Goal: Task Accomplishment & Management: Complete application form

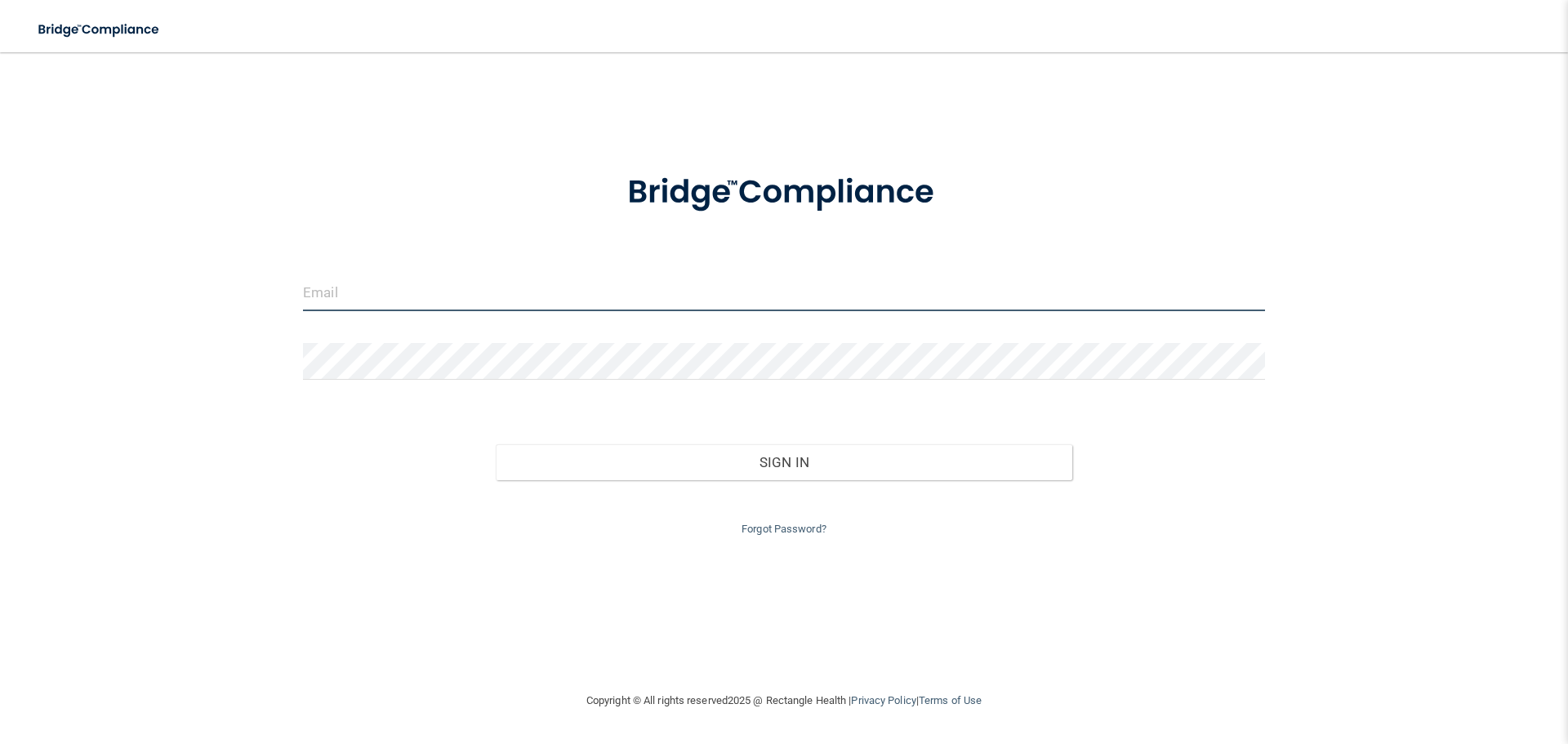
type input "[PERSON_NAME][EMAIL_ADDRESS][DOMAIN_NAME]"
click at [303, 311] on div at bounding box center [303, 311] width 0 height 0
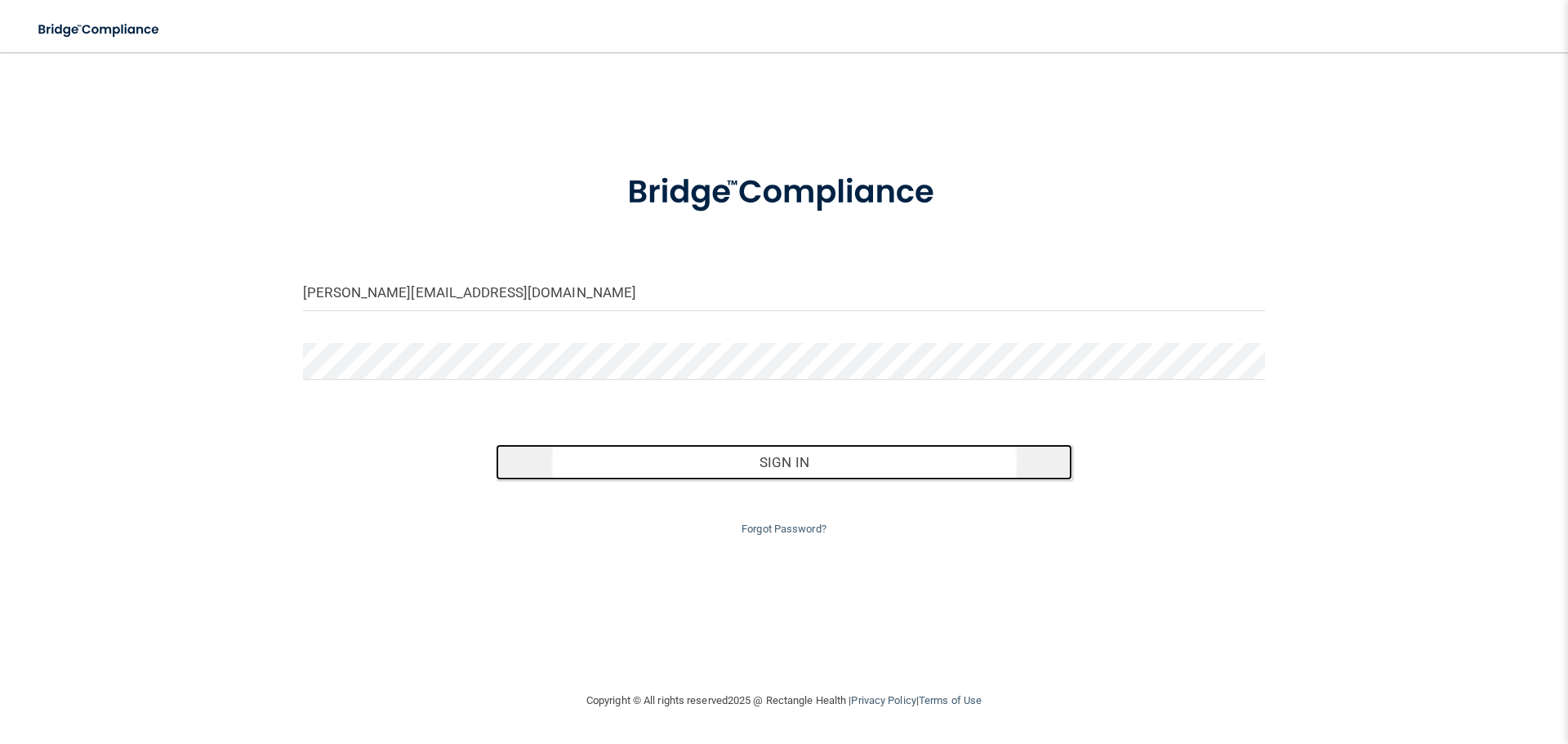
click at [714, 467] on button "Sign In" at bounding box center [784, 462] width 577 height 36
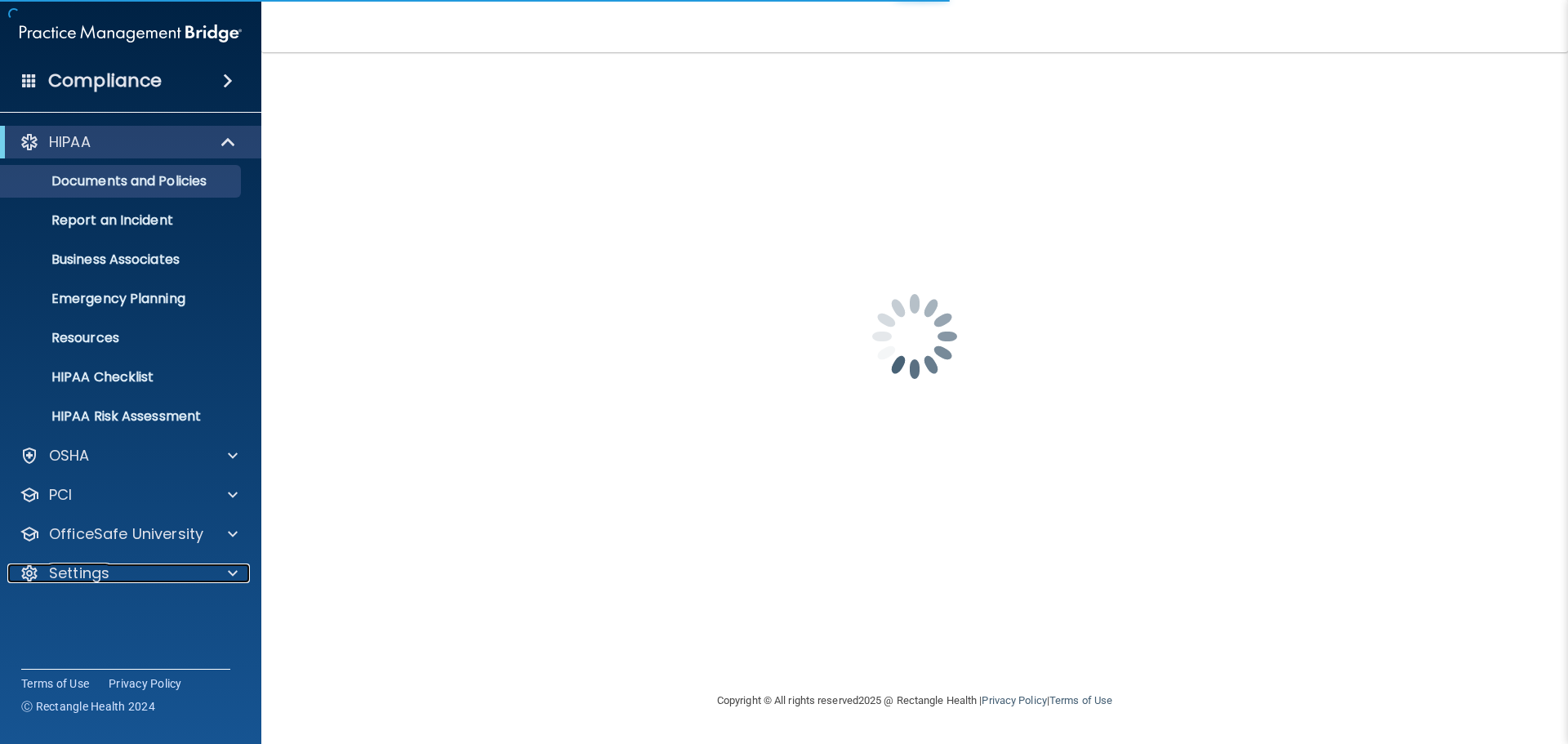
drag, startPoint x: 84, startPoint y: 566, endPoint x: 171, endPoint y: 648, distance: 119.6
click at [86, 566] on p "Settings" at bounding box center [79, 573] width 61 height 20
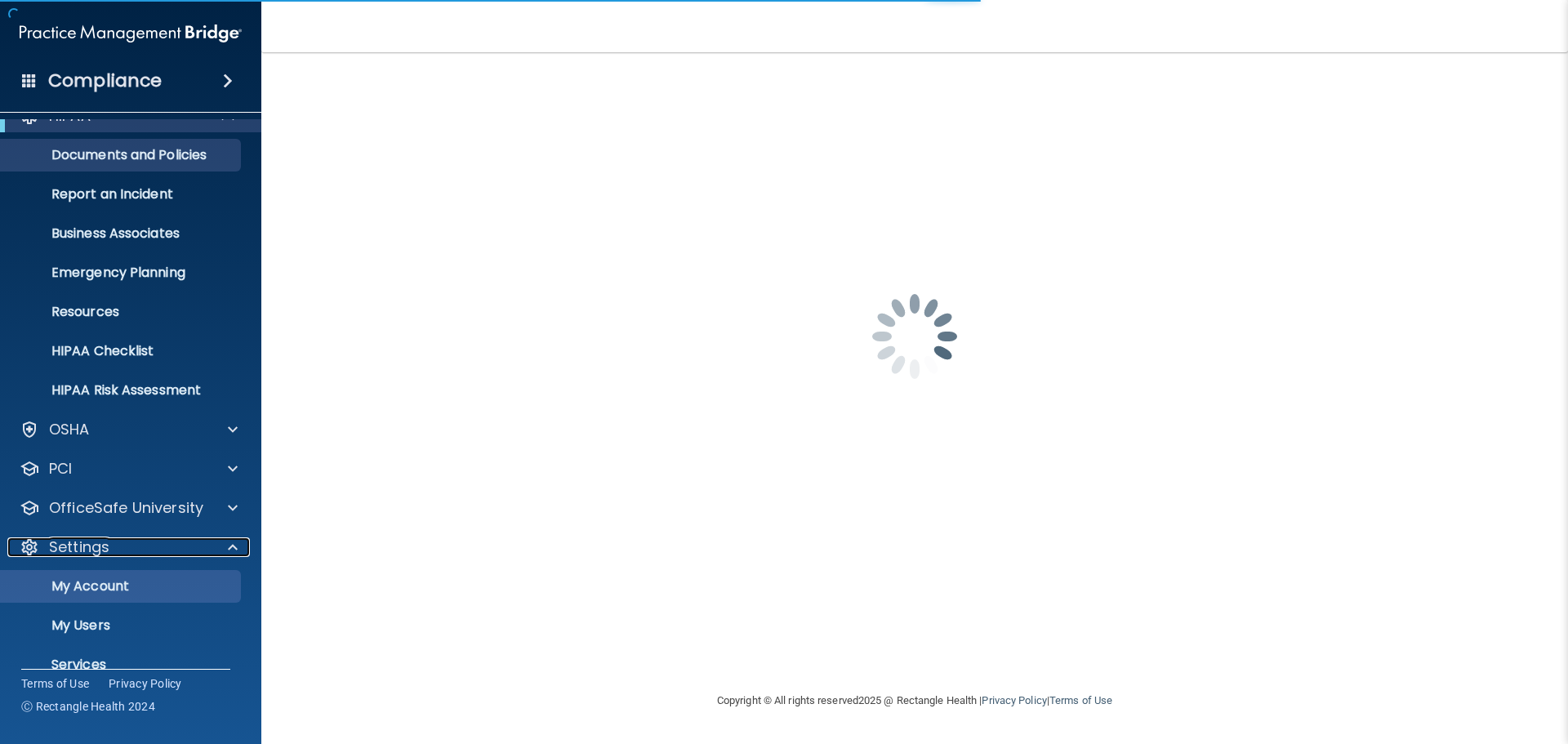
scroll to position [91, 0]
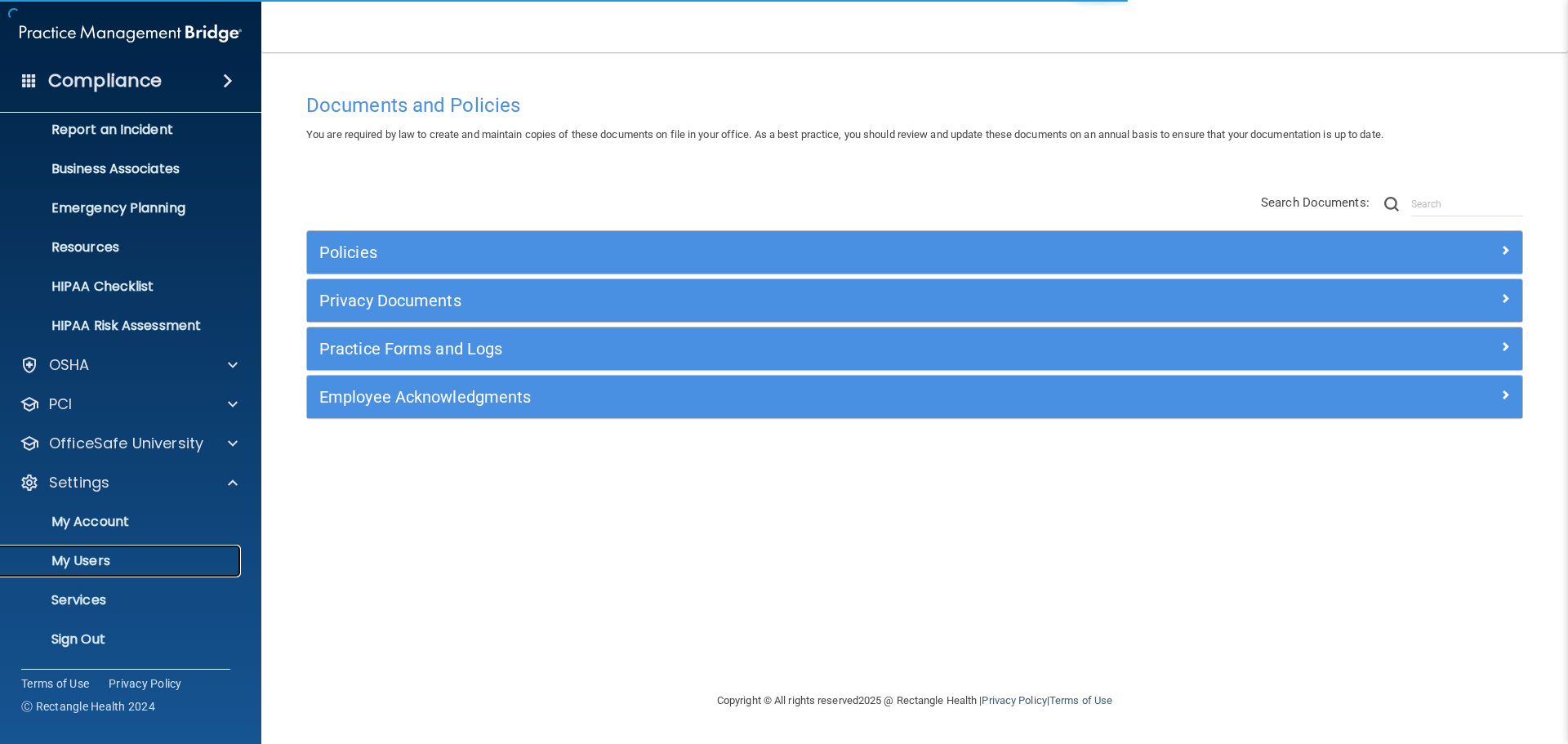
drag, startPoint x: 85, startPoint y: 566, endPoint x: 109, endPoint y: 550, distance: 28.8
click at [85, 565] on p "My Users" at bounding box center [122, 560] width 223 height 16
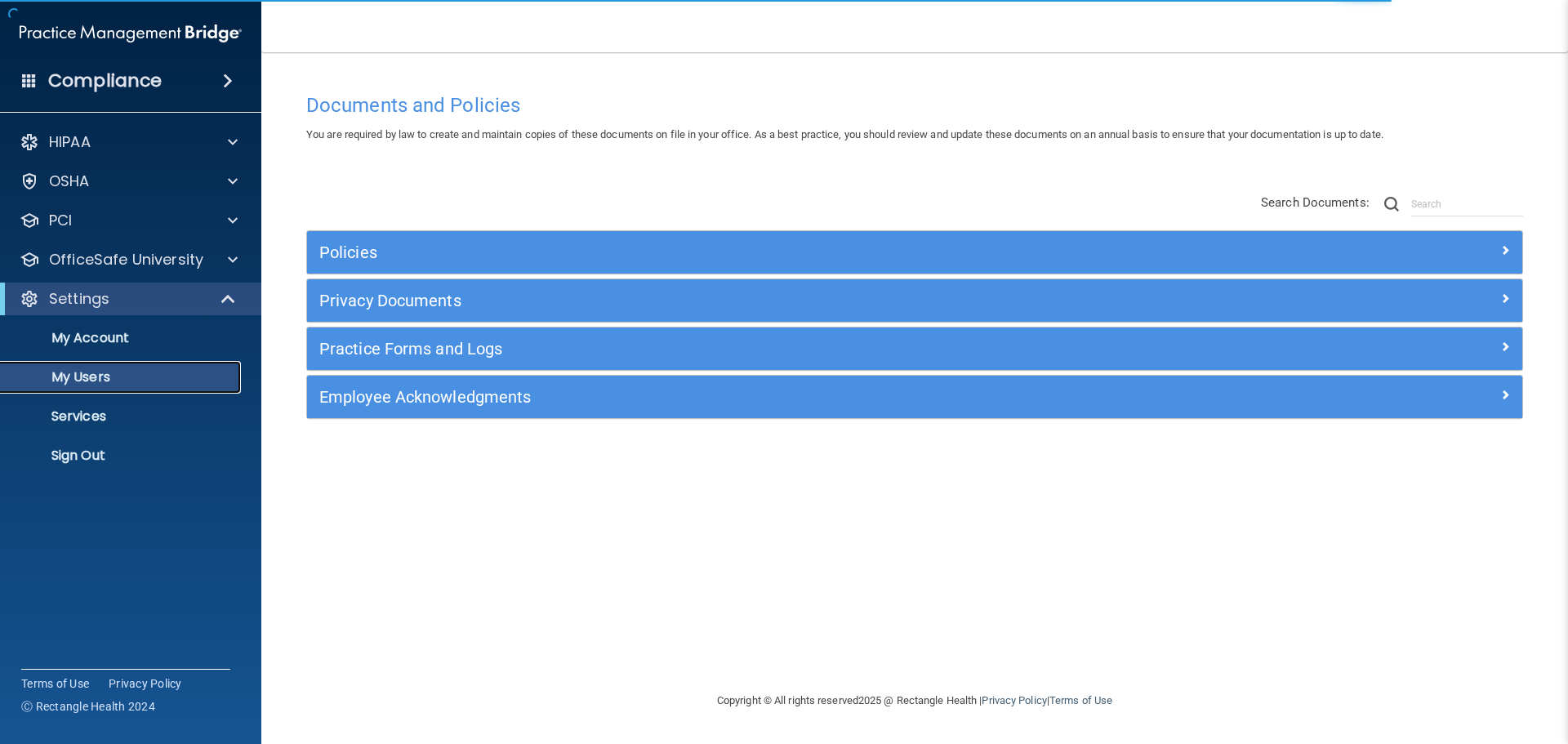
select select "20"
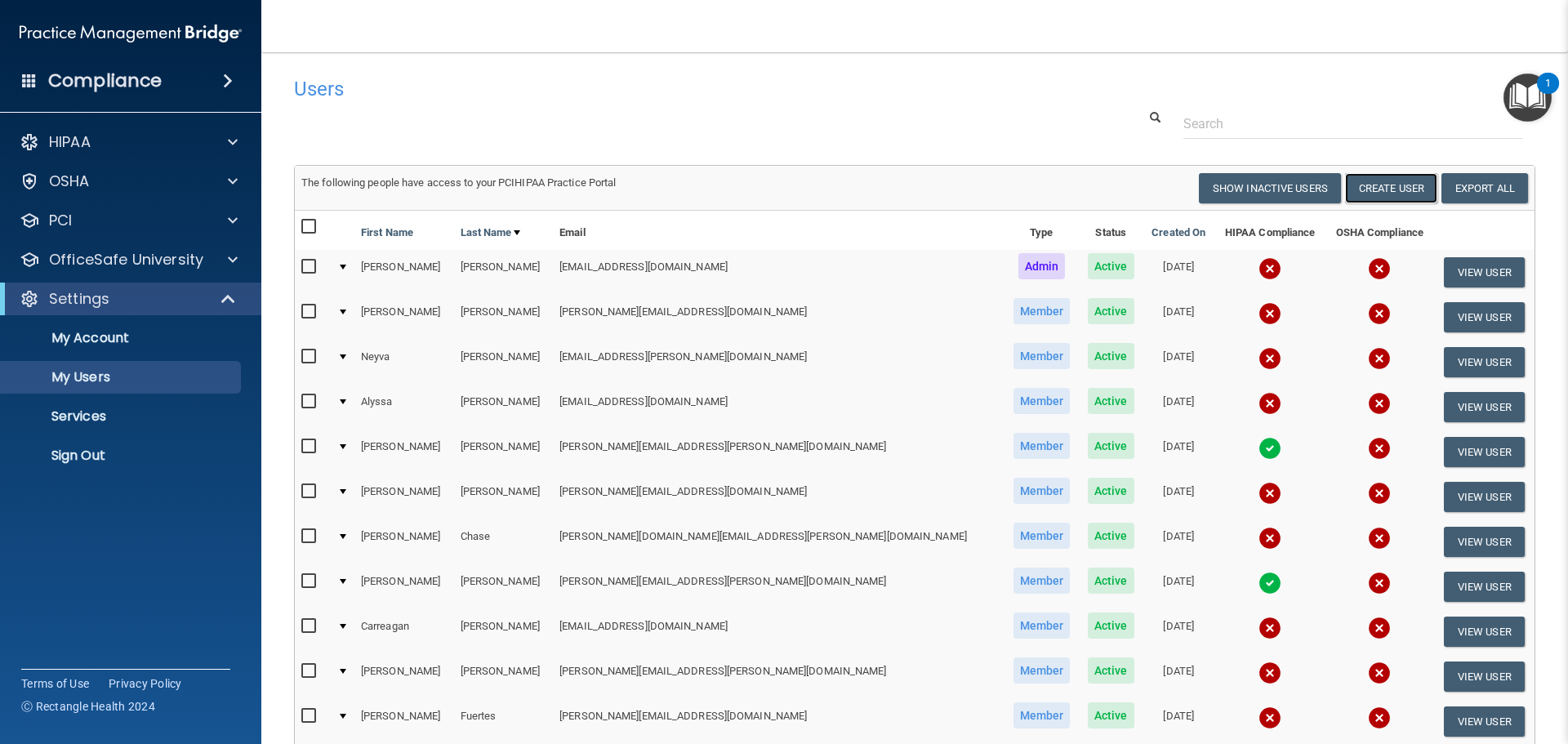
drag, startPoint x: 1370, startPoint y: 178, endPoint x: 1111, endPoint y: 227, distance: 263.6
click at [1369, 178] on button "Create User" at bounding box center [1390, 188] width 92 height 30
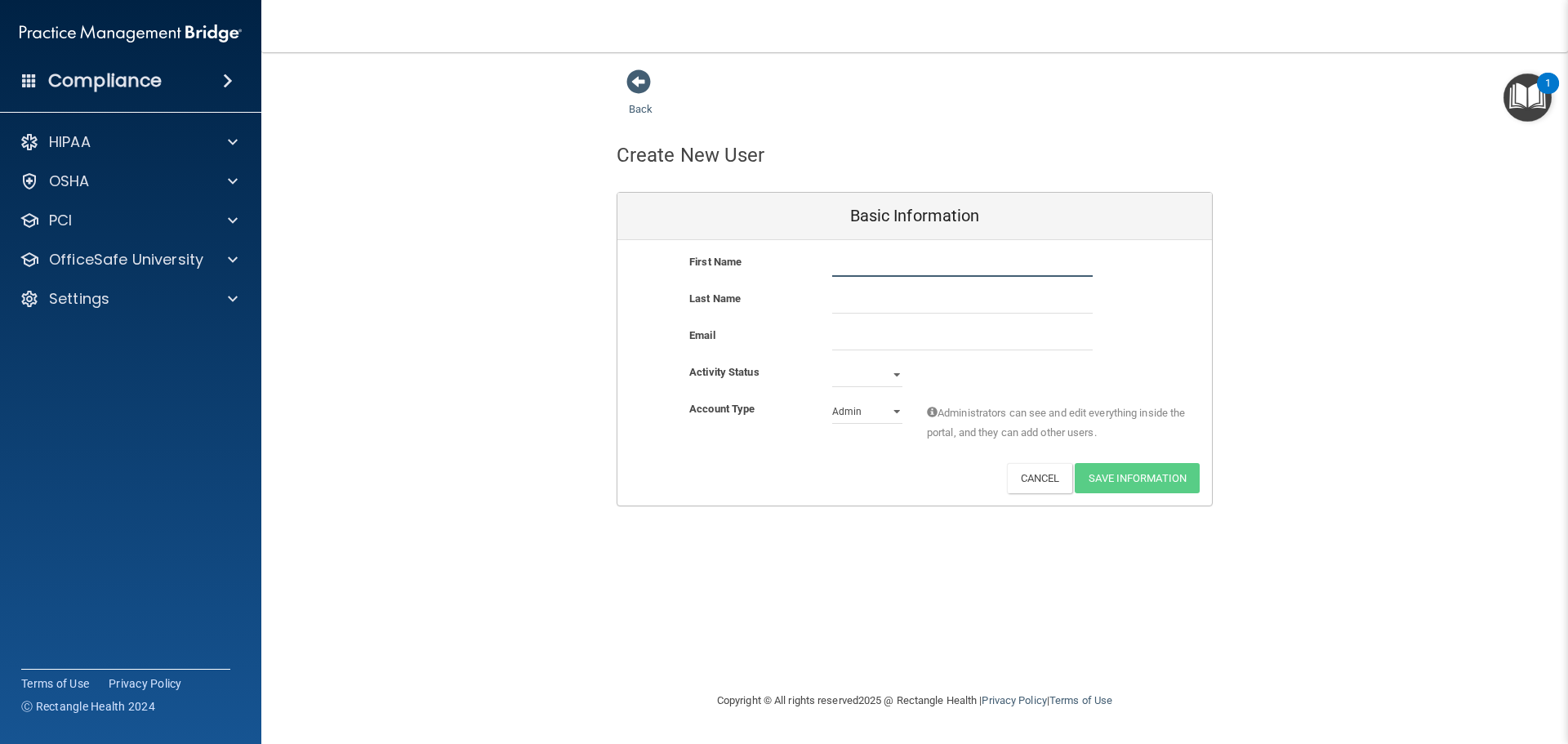
click at [851, 268] on input "text" at bounding box center [962, 264] width 261 height 24
type input "Haylee"
type input "[PERSON_NAME]"
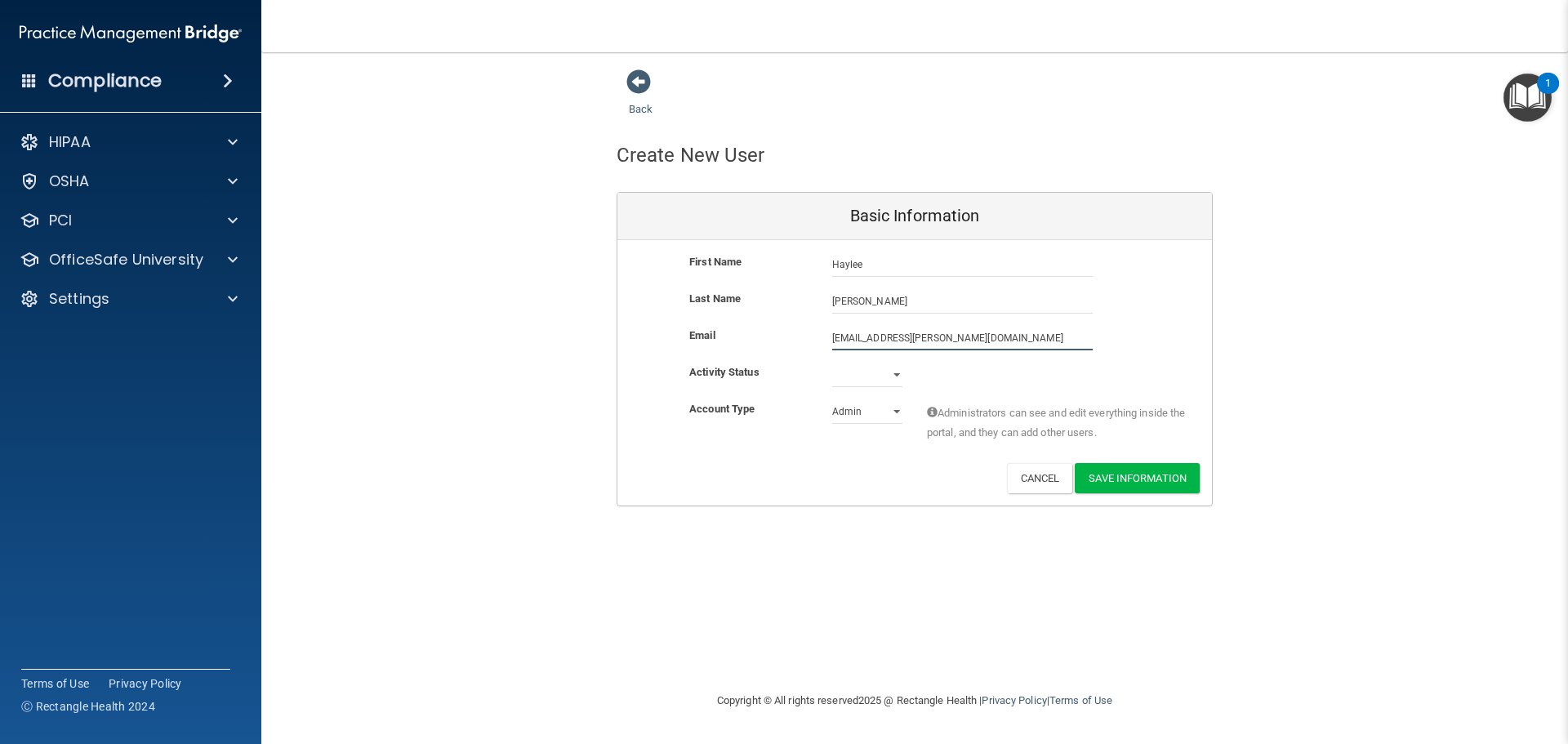
type input "[EMAIL_ADDRESS][PERSON_NAME][DOMAIN_NAME]"
click at [884, 368] on select "Active Inactive" at bounding box center [867, 374] width 71 height 24
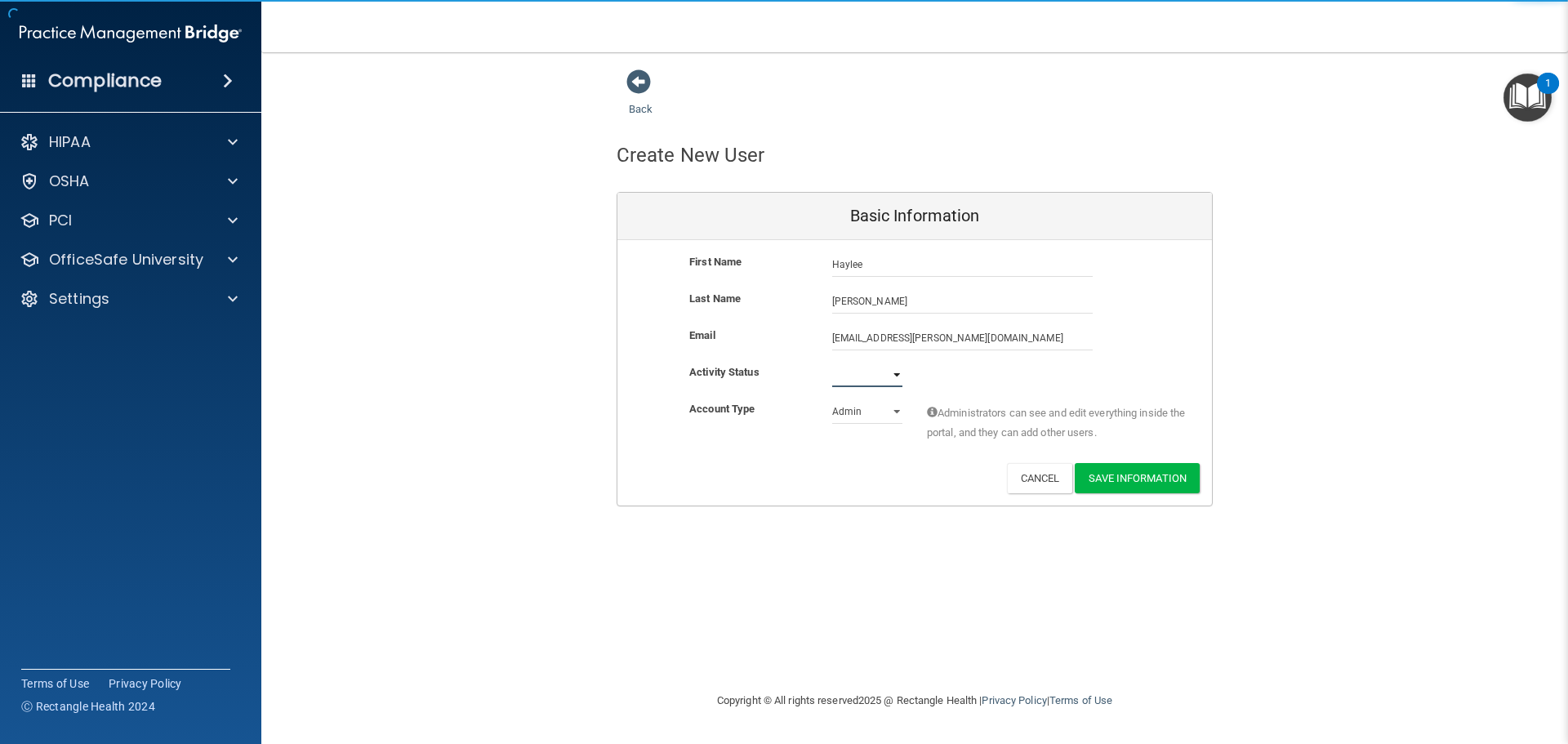
select select "active"
click at [832, 362] on select "Active Inactive" at bounding box center [867, 374] width 71 height 24
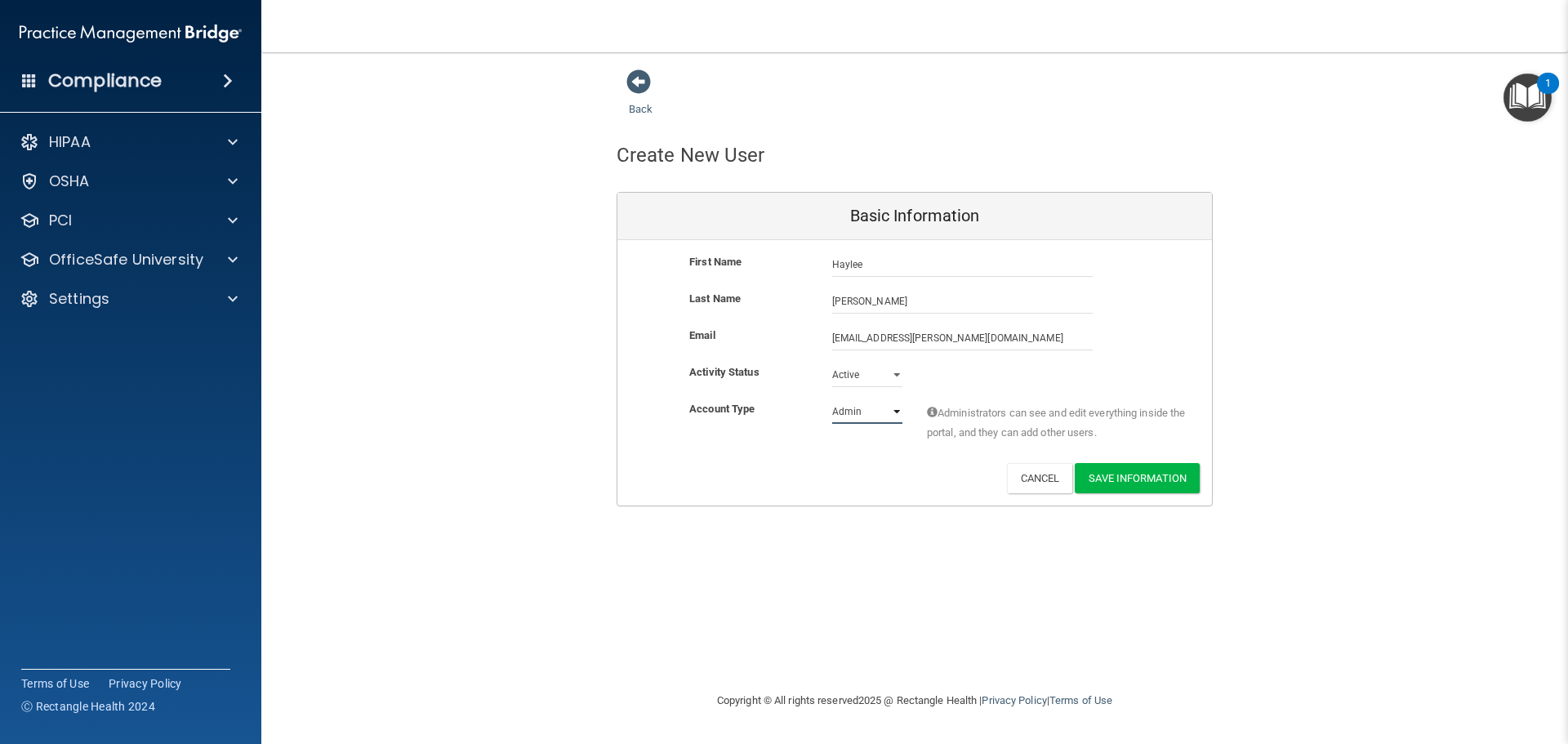
click at [867, 419] on select "Admin Member" at bounding box center [867, 410] width 71 height 24
select select "practice_member"
click at [832, 399] on select "Admin Member" at bounding box center [867, 410] width 71 height 24
drag, startPoint x: 1122, startPoint y: 483, endPoint x: 936, endPoint y: 393, distance: 206.6
click at [1092, 471] on button "Save Information" at bounding box center [1137, 478] width 125 height 30
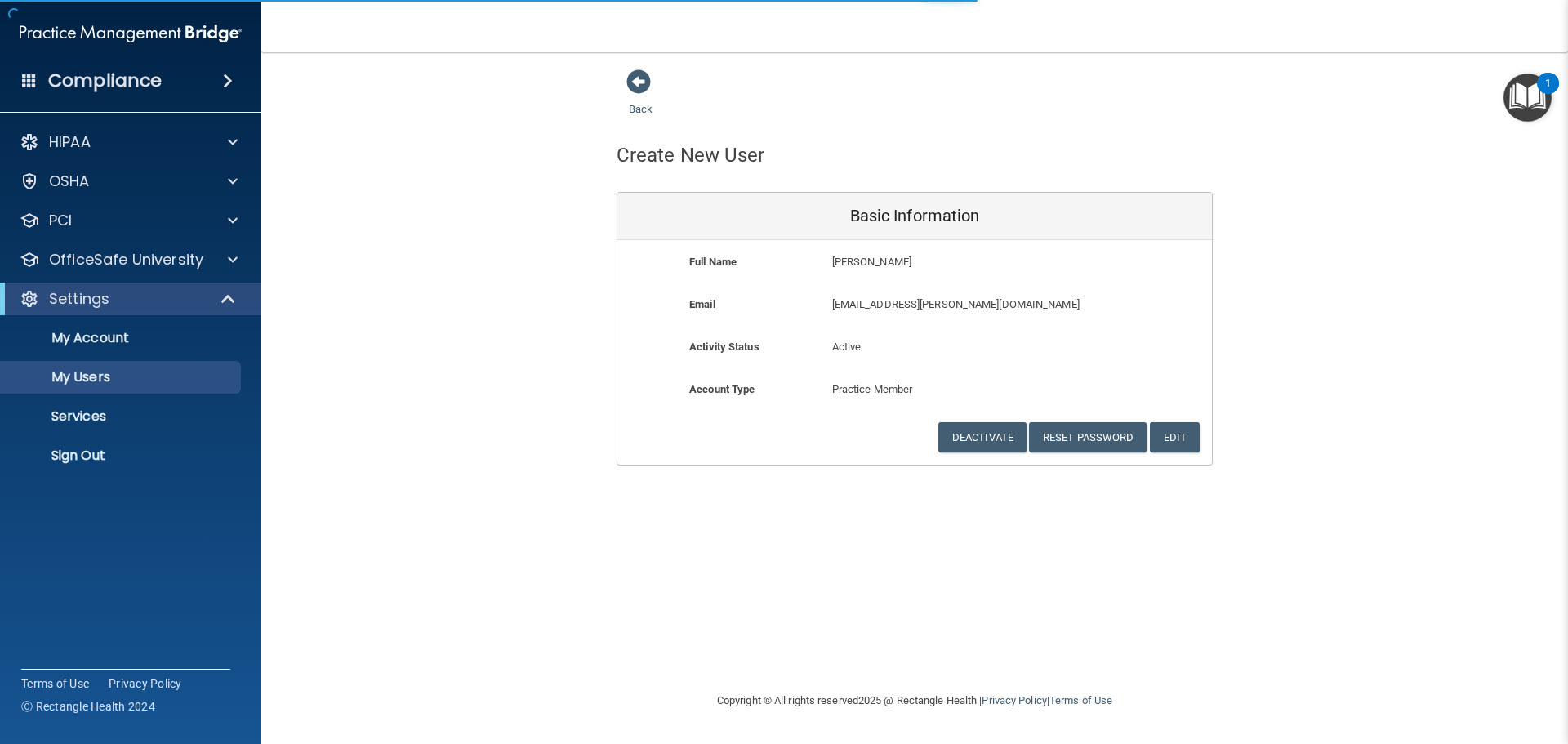
select select "20"
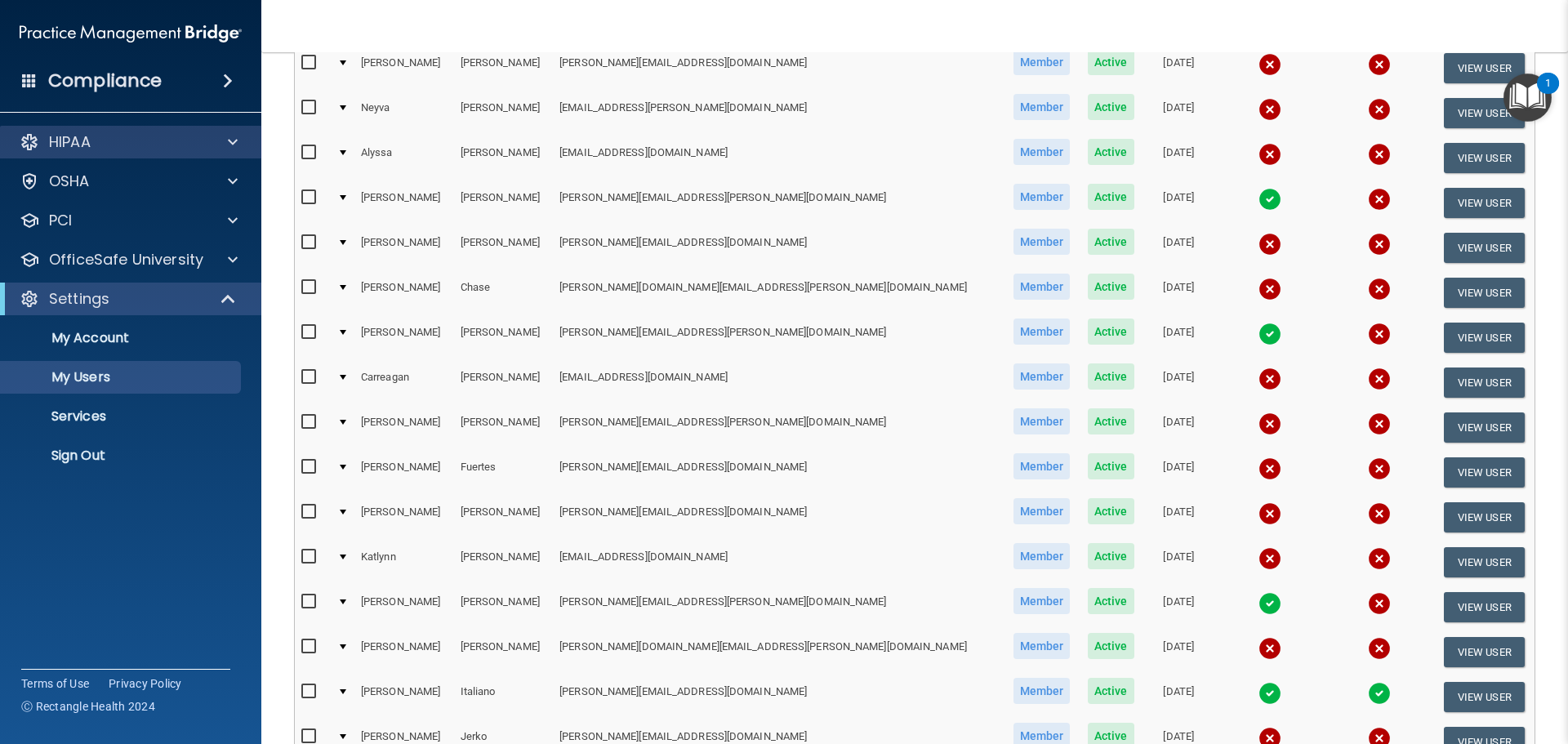
scroll to position [163, 0]
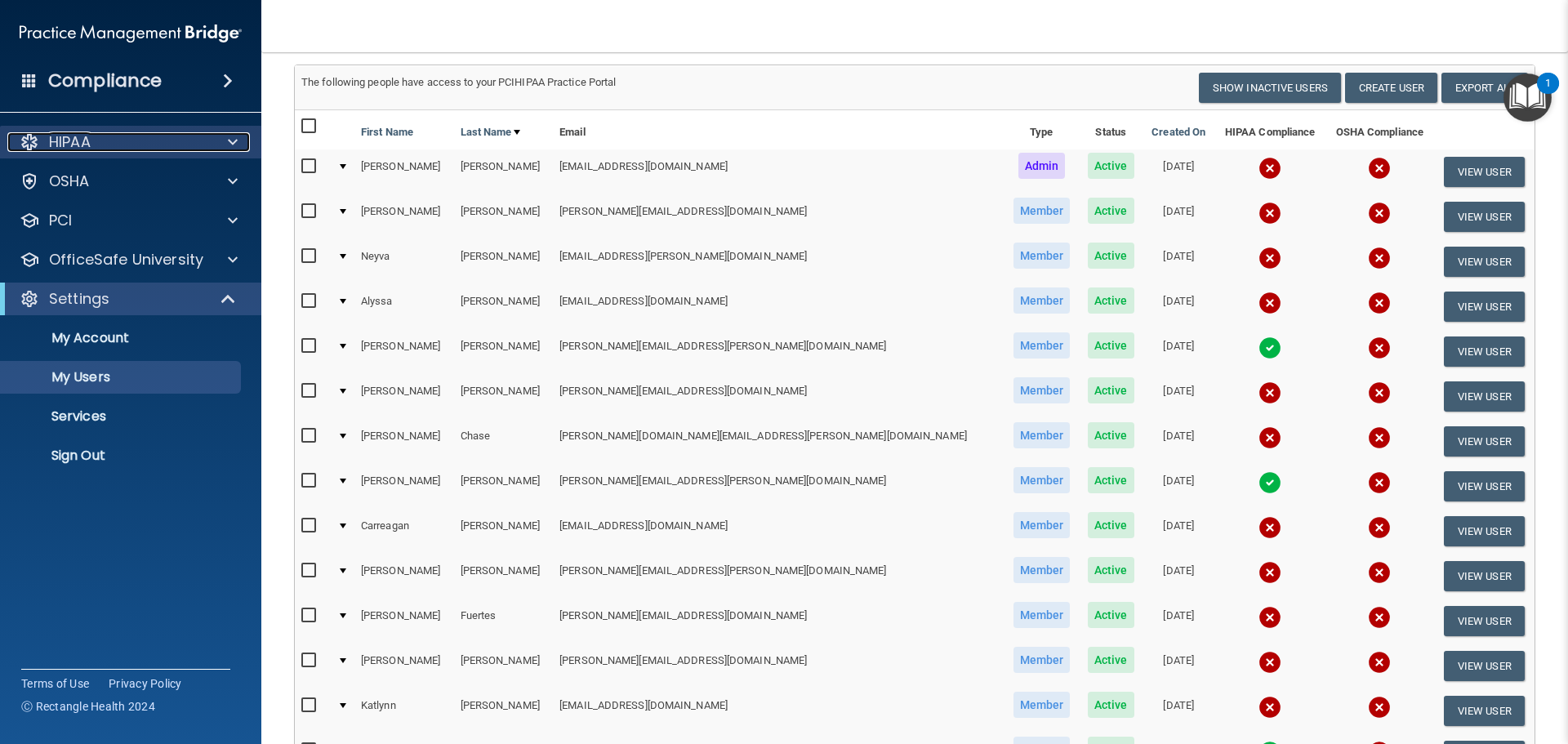
drag, startPoint x: 54, startPoint y: 138, endPoint x: 72, endPoint y: 136, distance: 18.1
click at [54, 138] on p "HIPAA" at bounding box center [70, 142] width 42 height 20
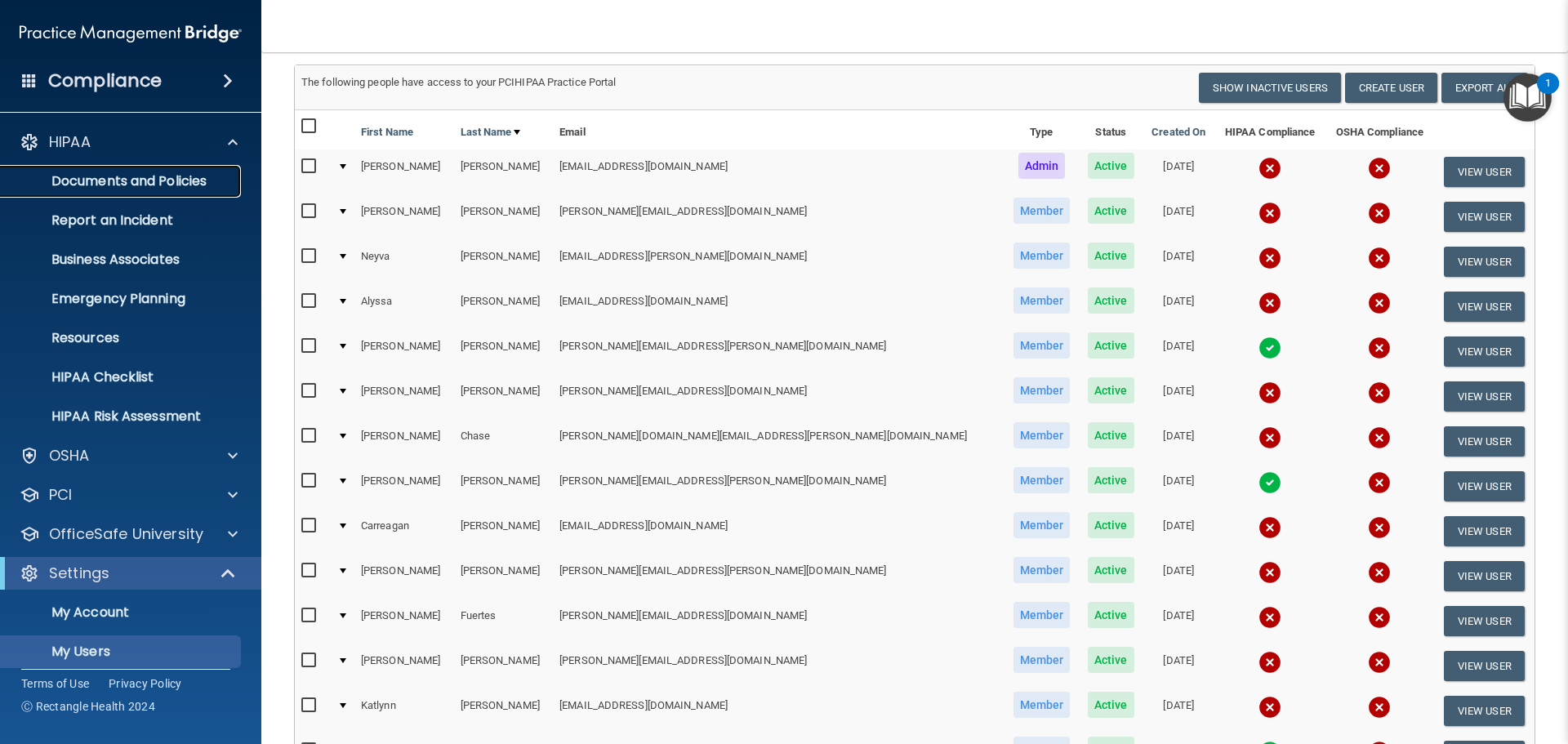
click at [91, 196] on link "Documents and Policies" at bounding box center [112, 181] width 257 height 33
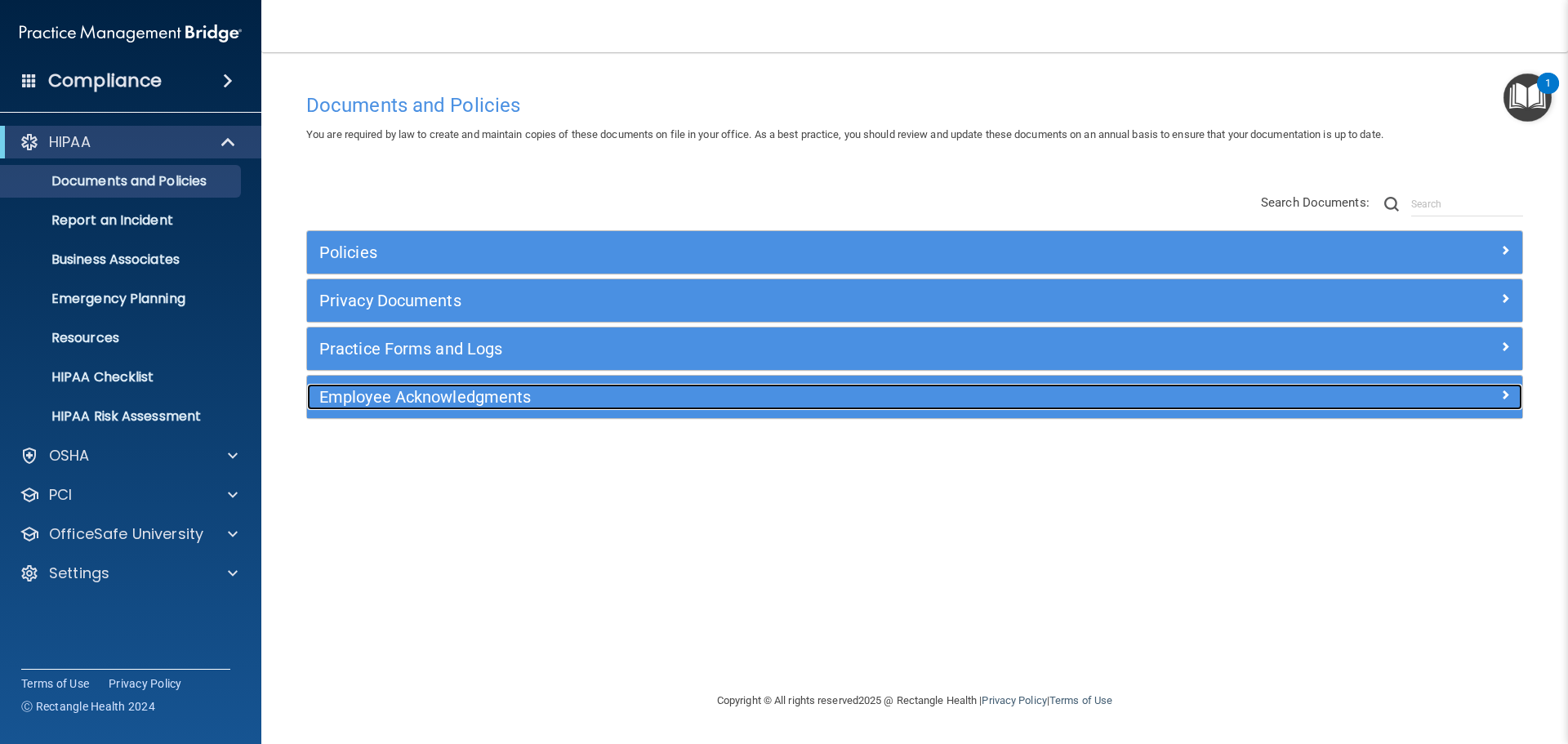
click at [369, 388] on h5 "Employee Acknowledgments" at bounding box center [763, 397] width 887 height 18
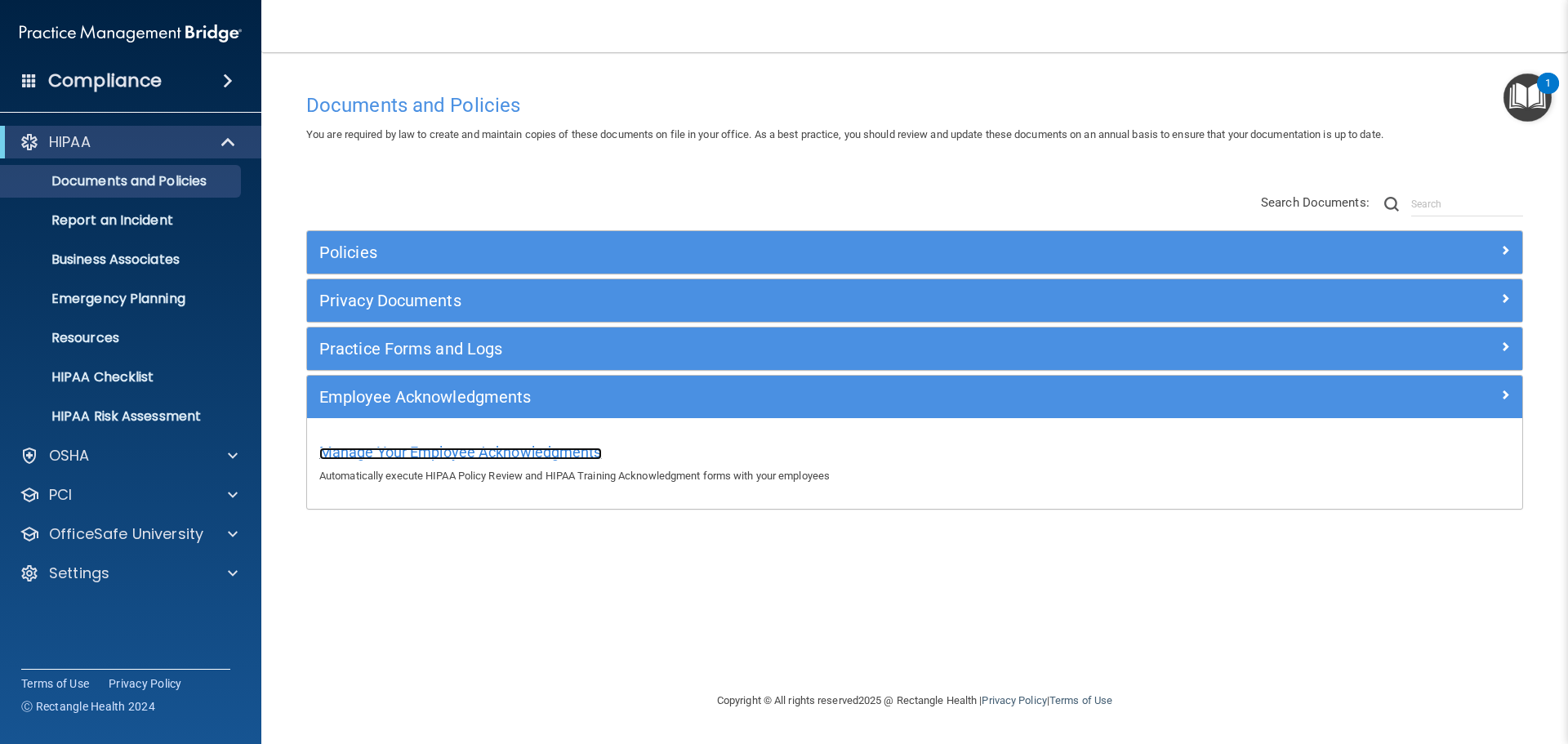
click at [375, 453] on span "Manage Your Employee Acknowledgments" at bounding box center [460, 451] width 283 height 17
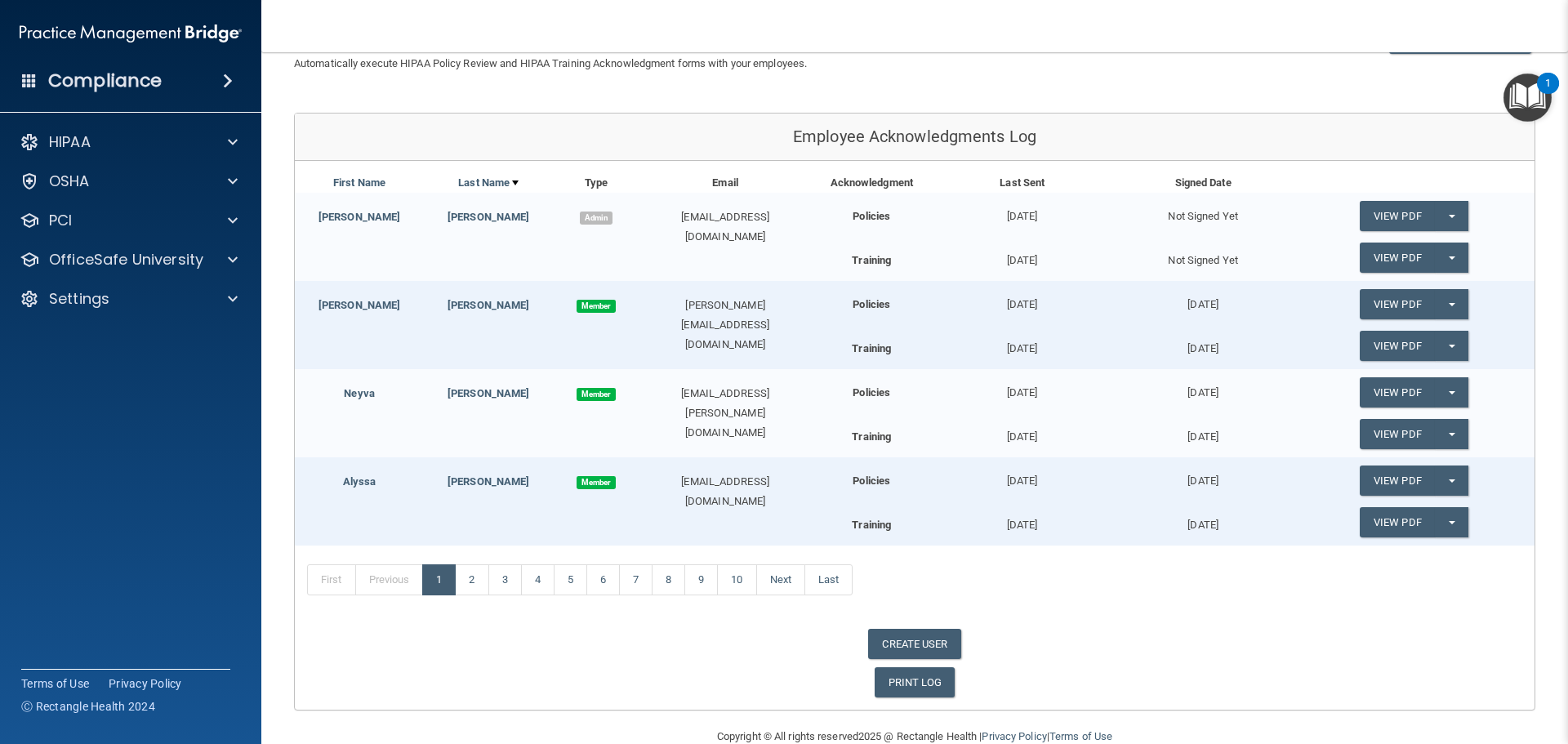
scroll to position [167, 0]
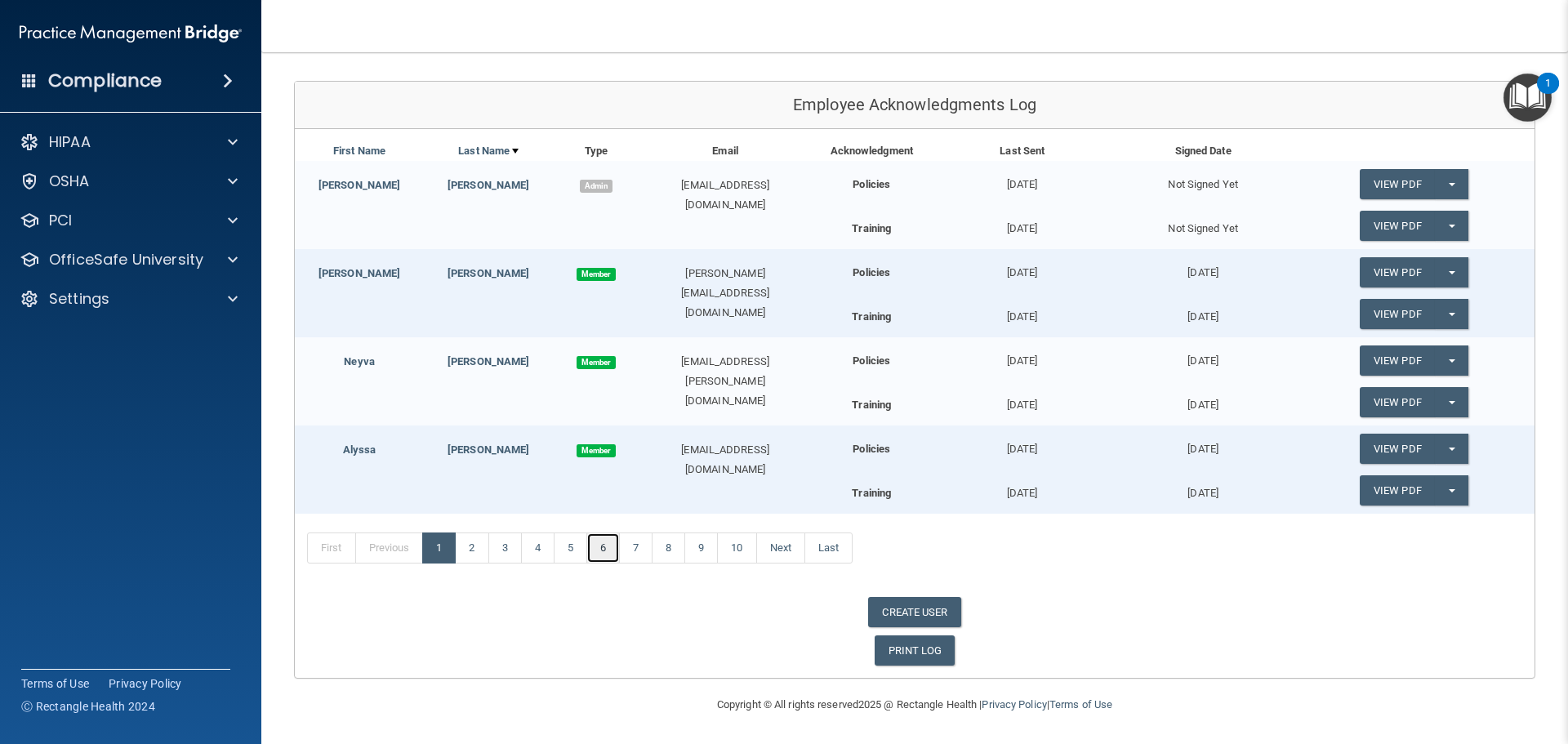
click at [609, 550] on link "6" at bounding box center [603, 548] width 34 height 31
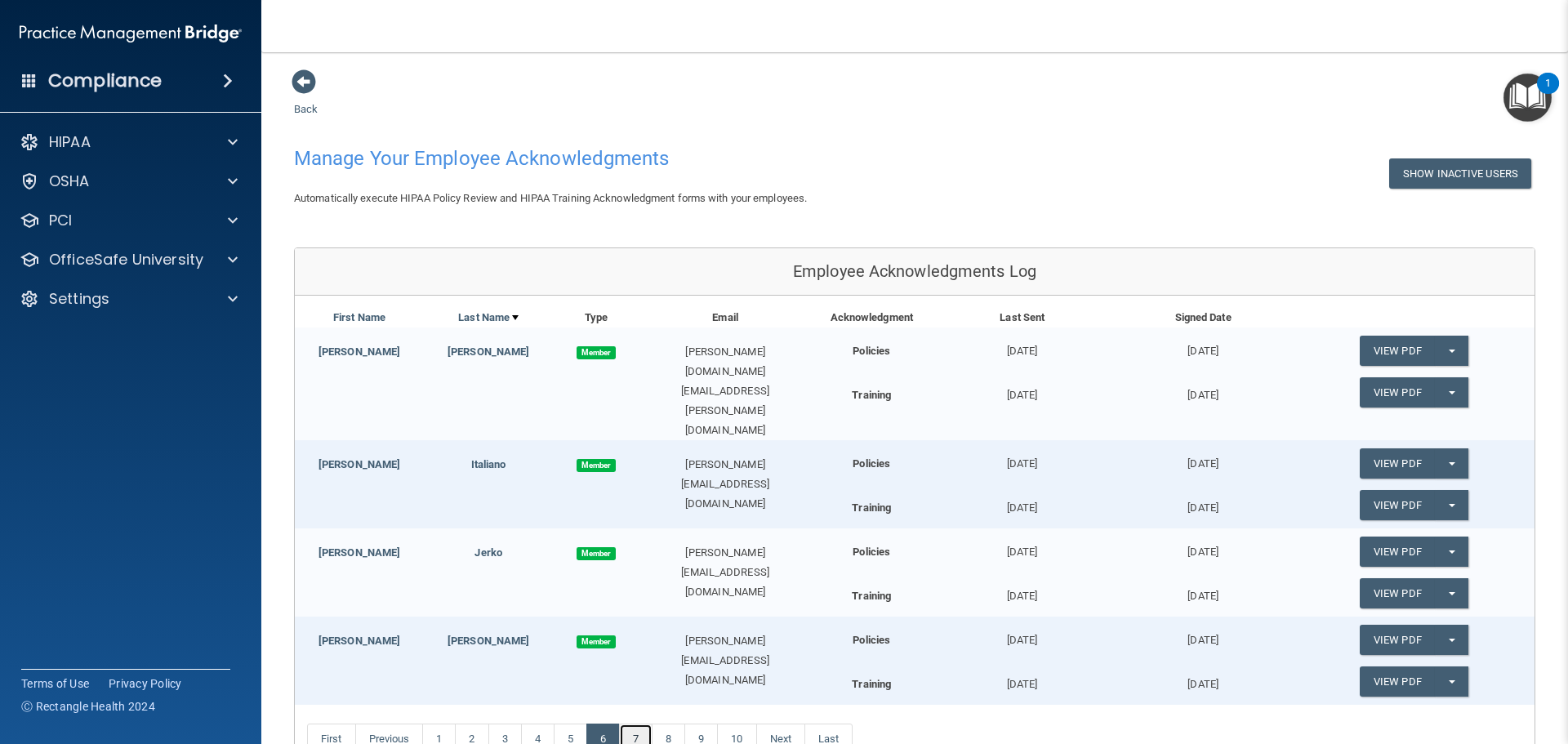
click at [644, 723] on link "7" at bounding box center [636, 739] width 34 height 31
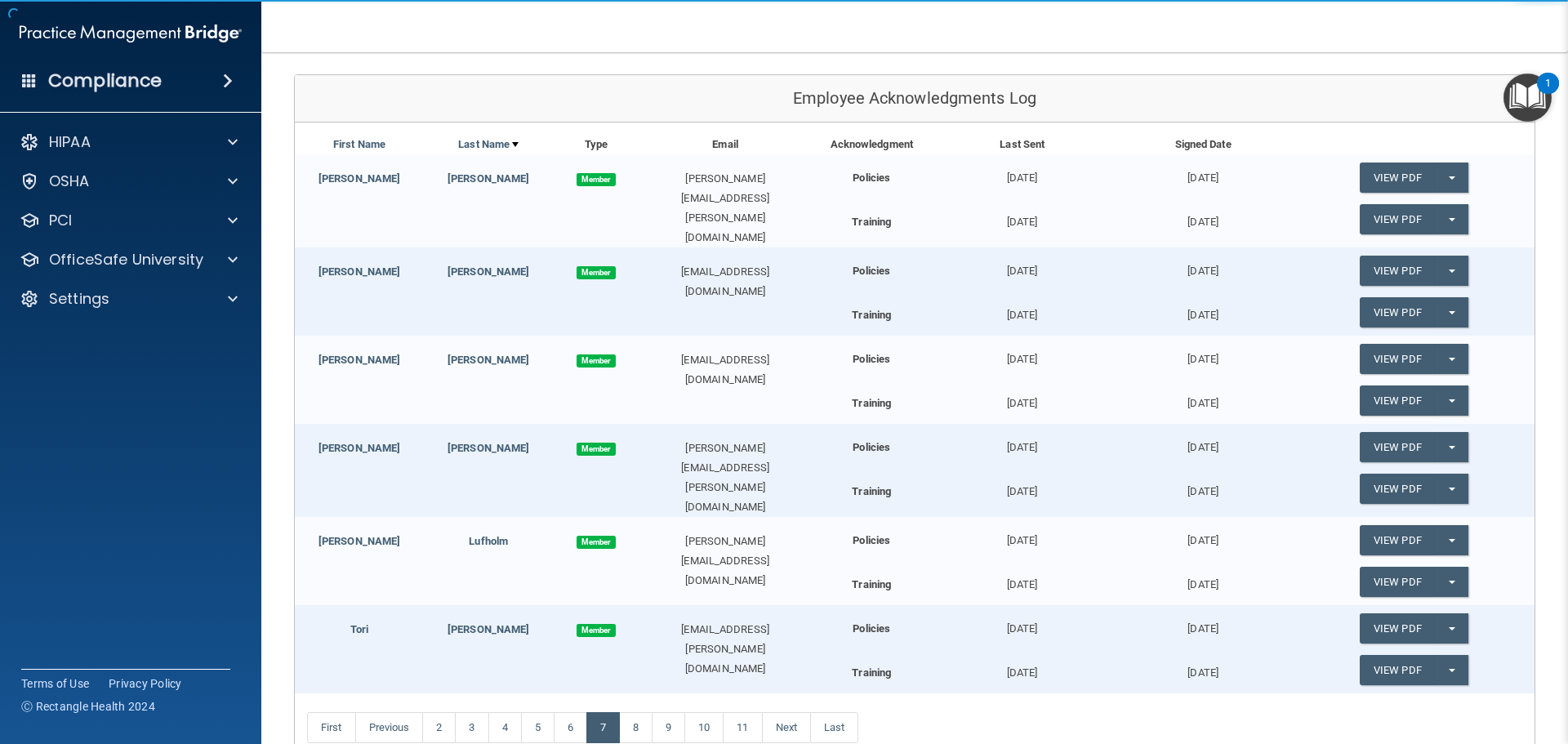
scroll to position [343, 0]
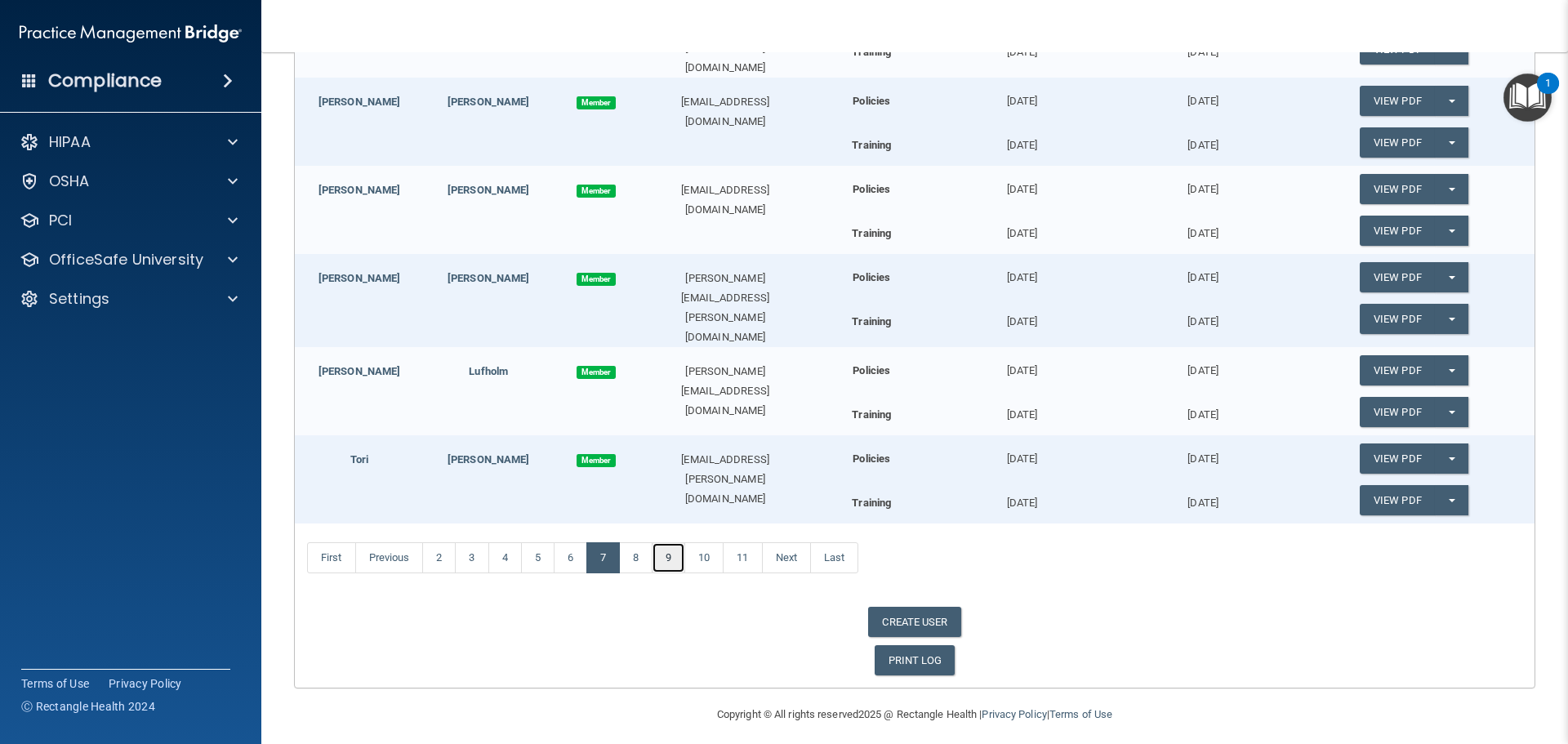
click at [676, 554] on link "9" at bounding box center [668, 558] width 34 height 31
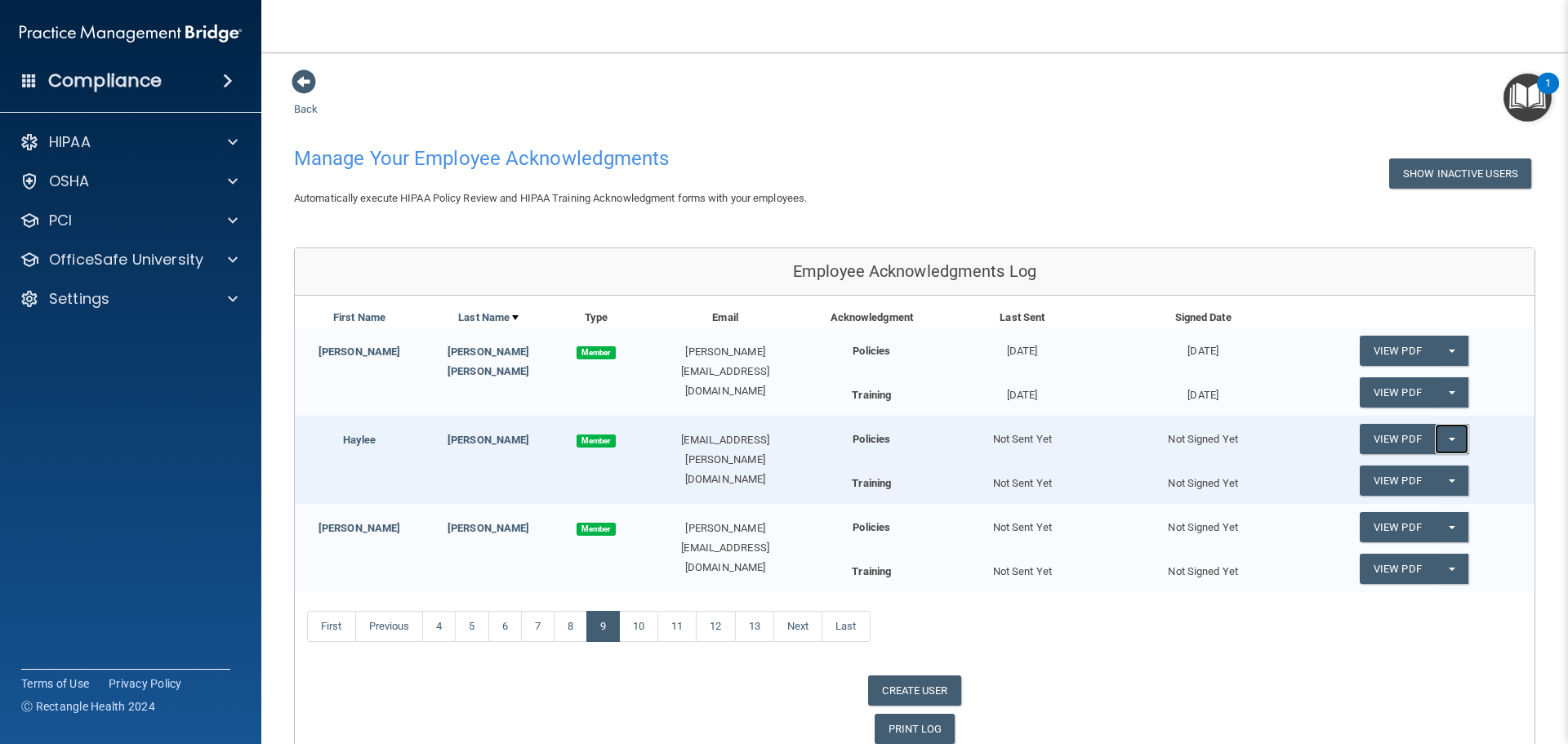
click at [1447, 442] on button "Split button!" at bounding box center [1452, 439] width 34 height 30
click at [1381, 475] on link "Send Acknowledgment" at bounding box center [1430, 471] width 141 height 24
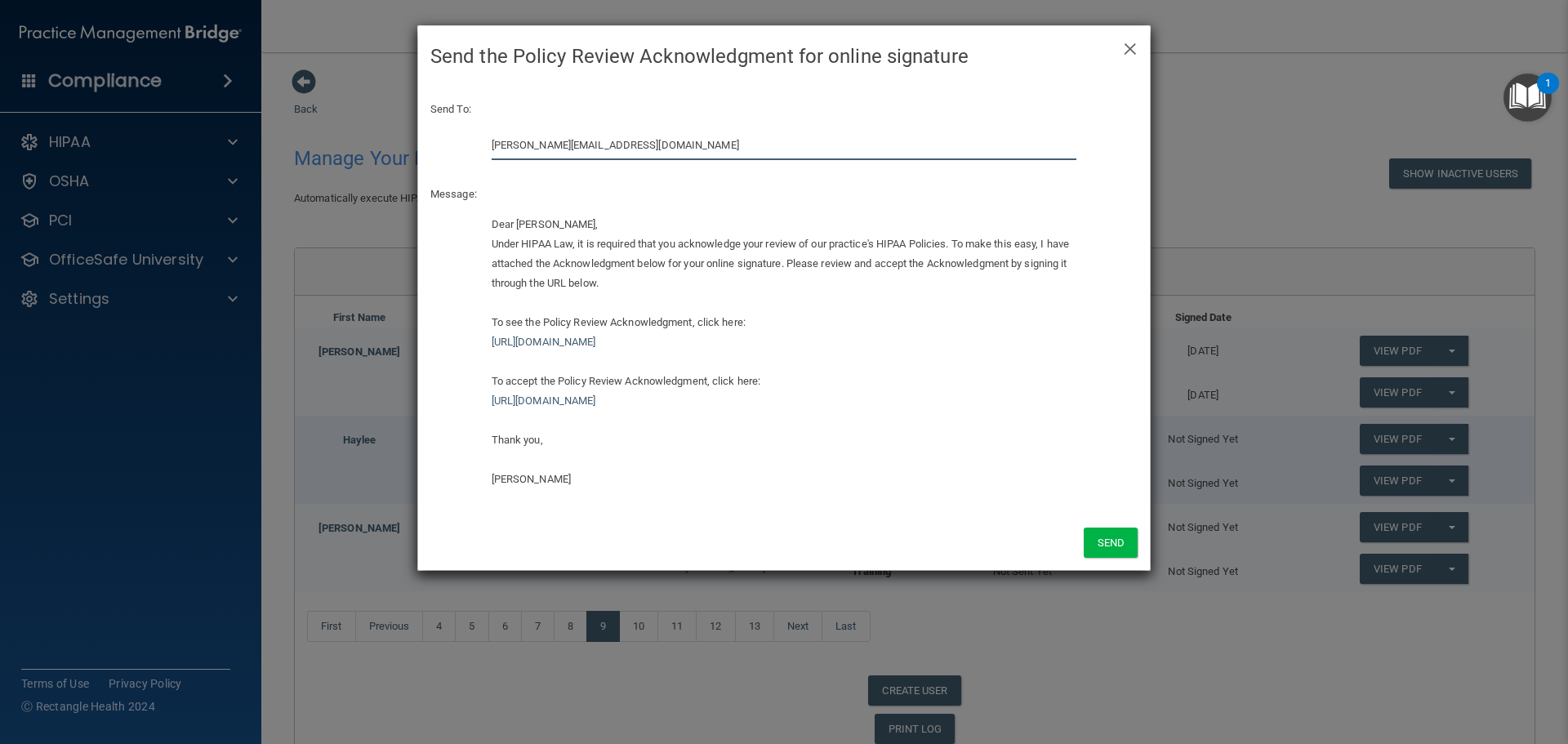
drag, startPoint x: 622, startPoint y: 142, endPoint x: 473, endPoint y: 138, distance: 149.1
click at [473, 138] on div "[PERSON_NAME][EMAIL_ADDRESS][DOMAIN_NAME]" at bounding box center [784, 151] width 732 height 43
type input "[EMAIL_ADDRESS][PERSON_NAME][DOMAIN_NAME]"
click at [1094, 533] on button "Send" at bounding box center [1110, 542] width 54 height 30
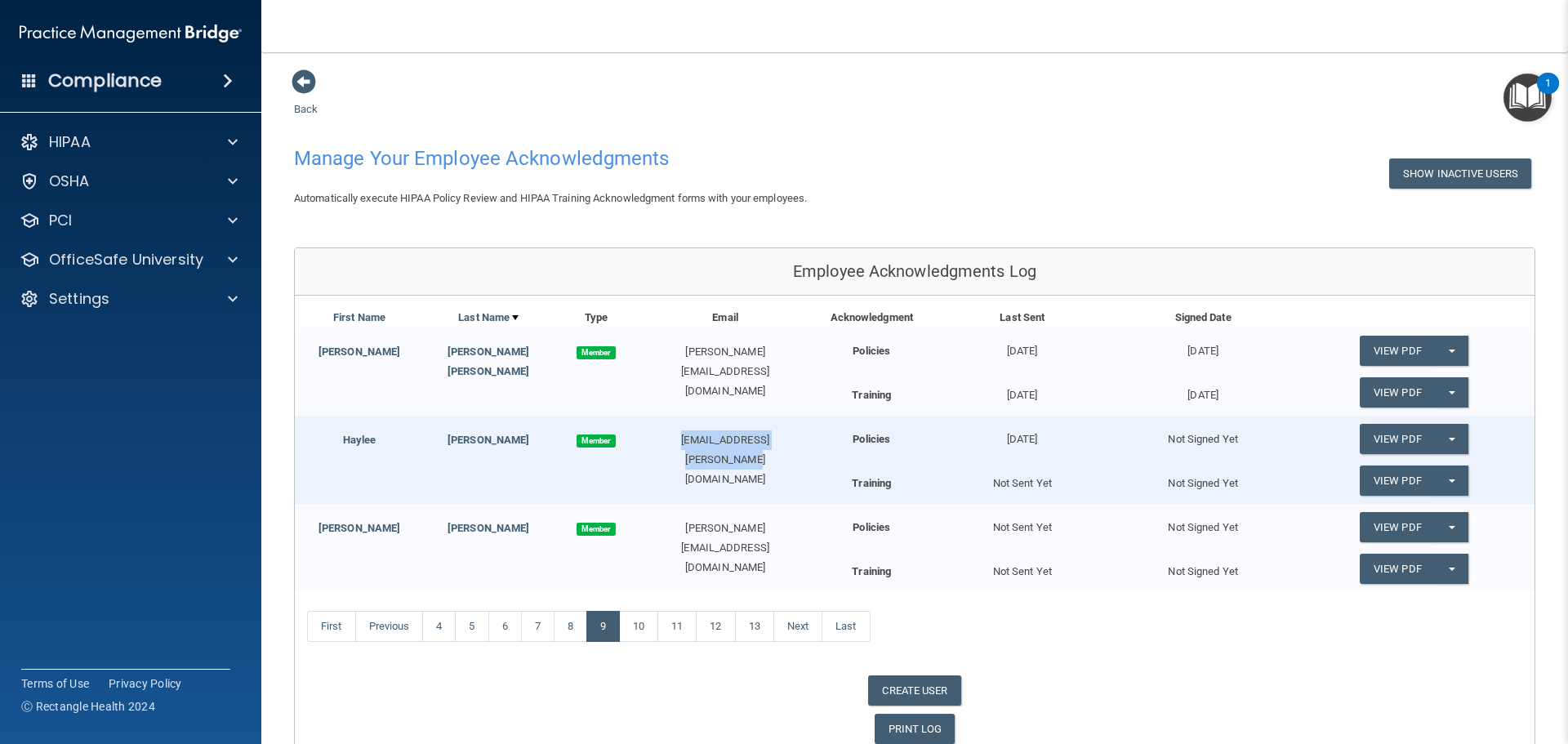
drag, startPoint x: 798, startPoint y: 443, endPoint x: 629, endPoint y: 436, distance: 169.1
click at [629, 436] on div "[PERSON_NAME] Member [PERSON_NAME][EMAIL_ADDRESS][DOMAIN_NAME]" at bounding box center [552, 452] width 517 height 73
copy div "[EMAIL_ADDRESS][PERSON_NAME][DOMAIN_NAME]"
click at [1439, 490] on button "Split button!" at bounding box center [1452, 481] width 34 height 30
click at [1373, 504] on link "Send Acknowledgment PDF" at bounding box center [1440, 513] width 163 height 24
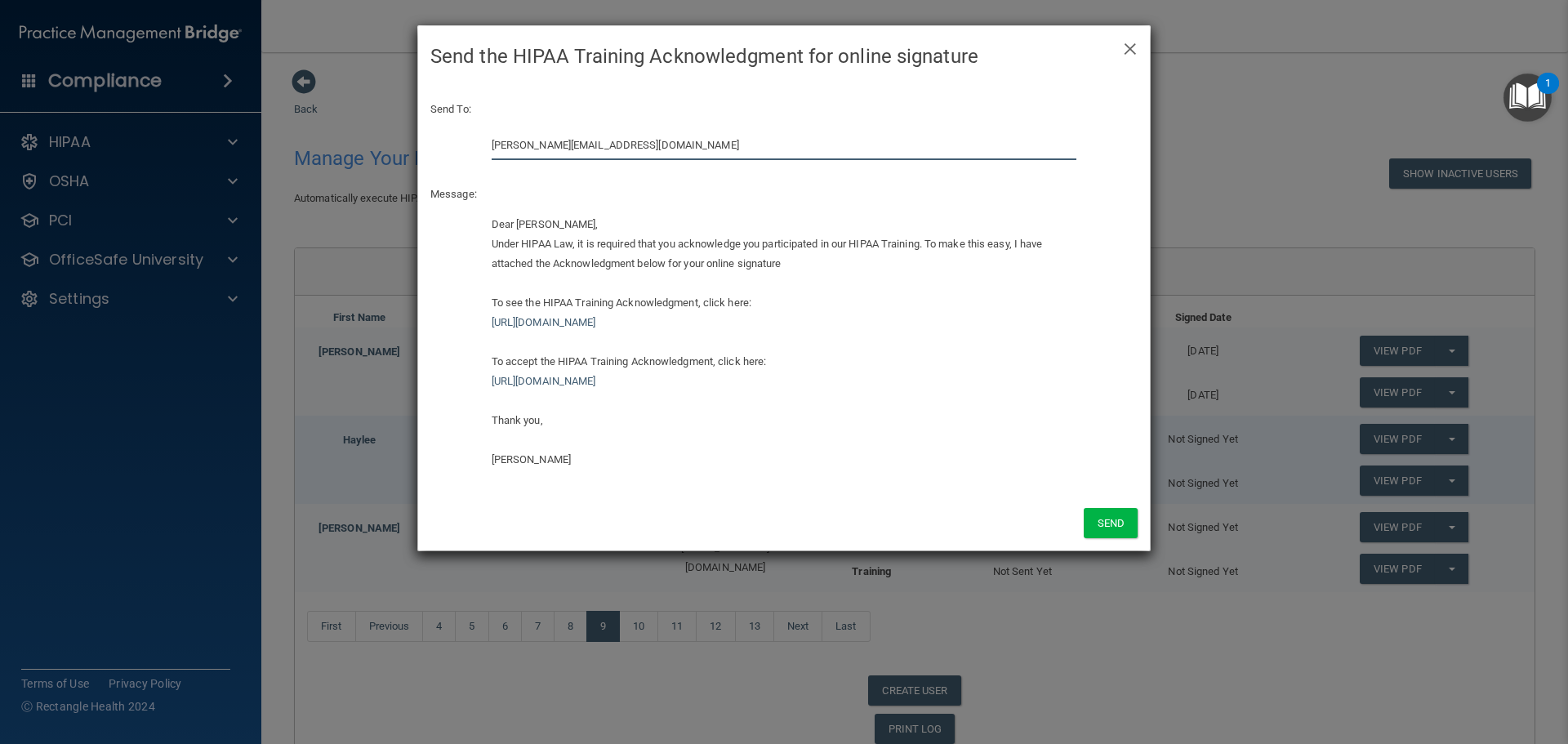
drag, startPoint x: 632, startPoint y: 149, endPoint x: 474, endPoint y: 139, distance: 158.3
click at [472, 138] on div "[PERSON_NAME][EMAIL_ADDRESS][DOMAIN_NAME]" at bounding box center [784, 151] width 732 height 43
paste input "haylee.[PERSON_NAME]"
type input "[EMAIL_ADDRESS][PERSON_NAME][DOMAIN_NAME]"
click at [1103, 523] on button "Send" at bounding box center [1110, 523] width 54 height 30
